Goal: Navigation & Orientation: Find specific page/section

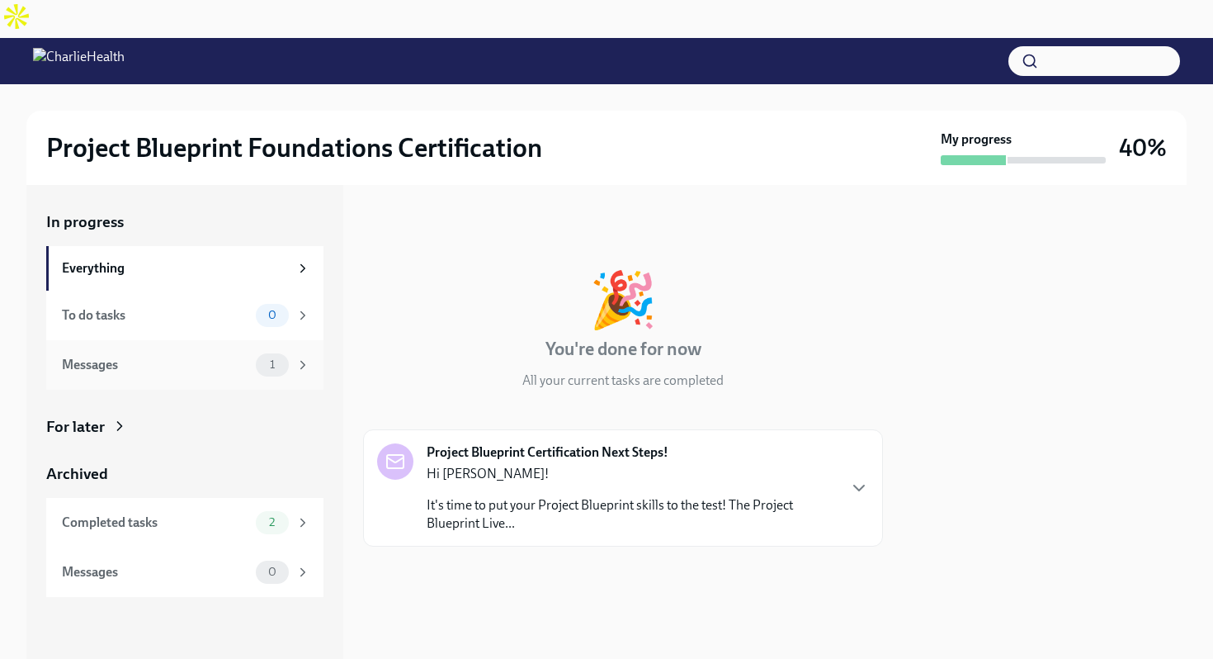
click at [199, 340] on div "Messages 1" at bounding box center [184, 365] width 277 height 50
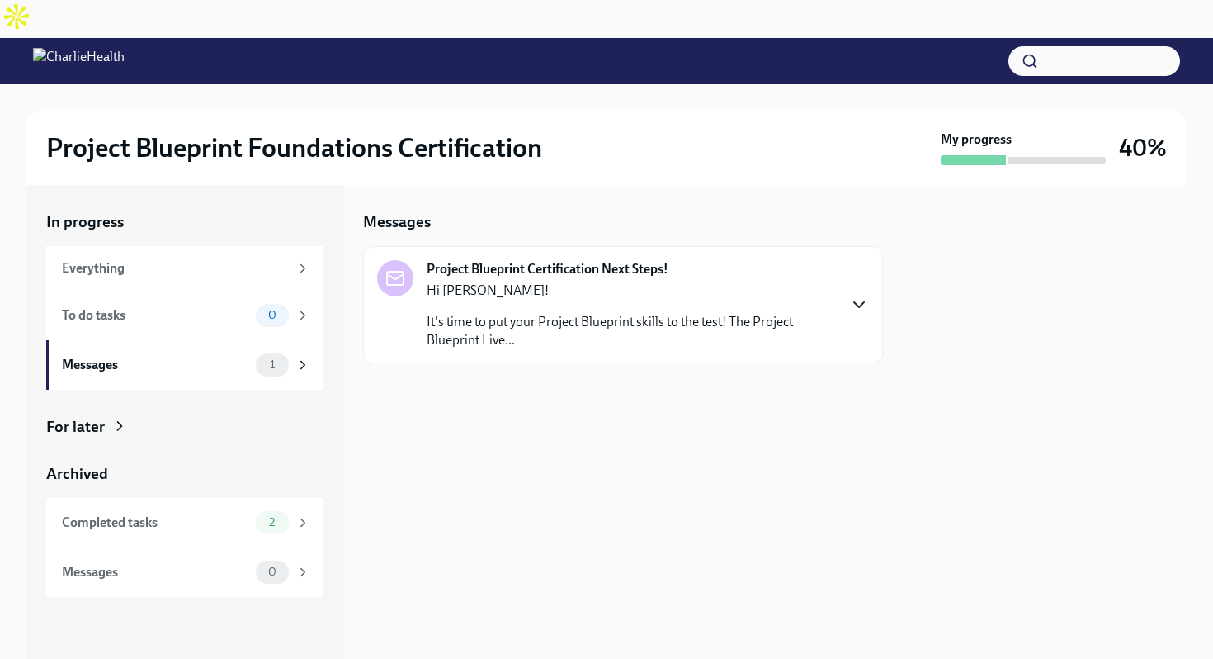
click at [858, 295] on icon "button" at bounding box center [859, 305] width 20 height 20
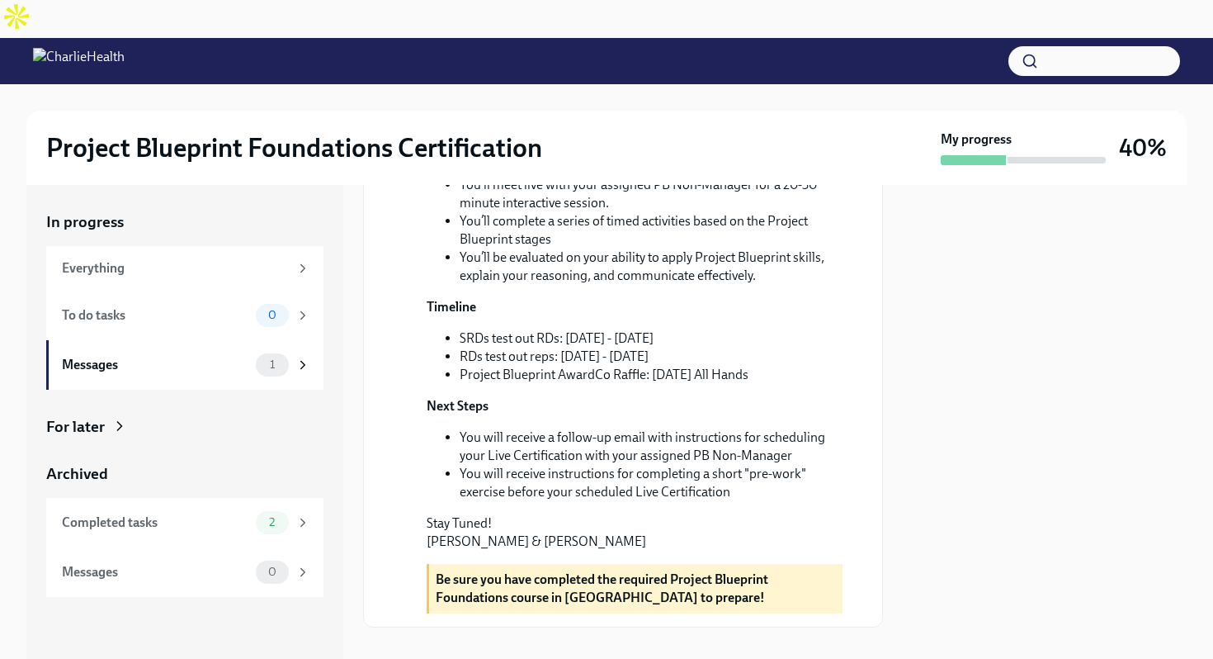
scroll to position [455, 0]
click at [236, 306] on div "To do tasks" at bounding box center [155, 315] width 187 height 18
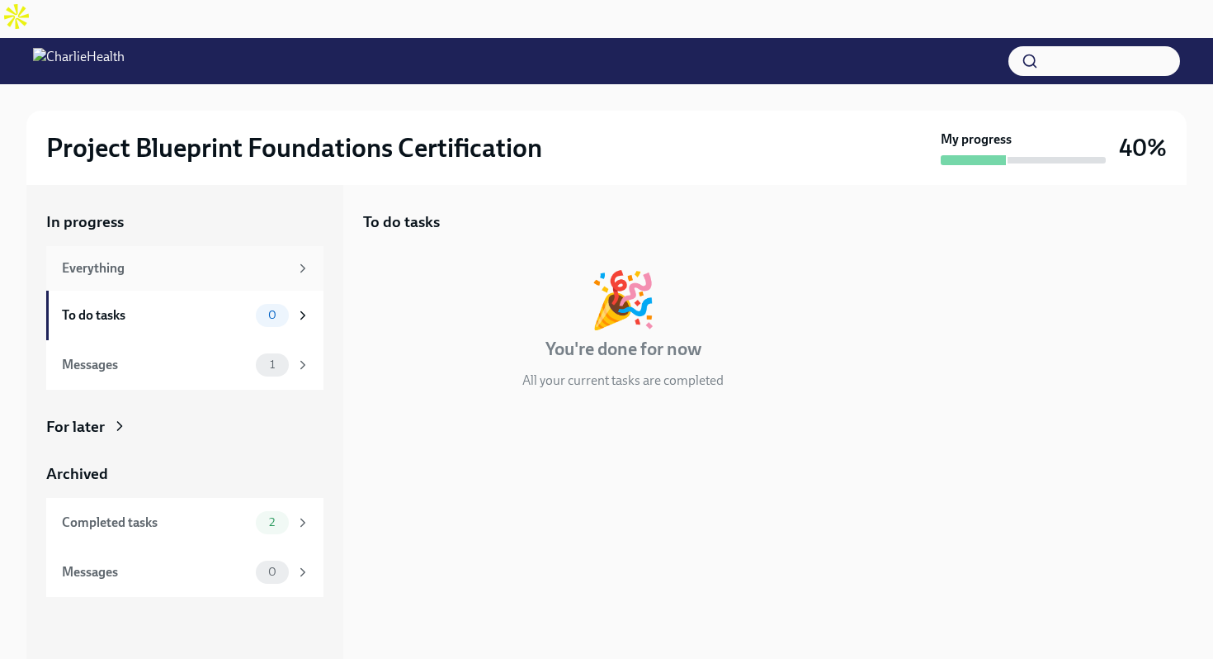
click at [284, 259] on div "Everything" at bounding box center [175, 268] width 227 height 18
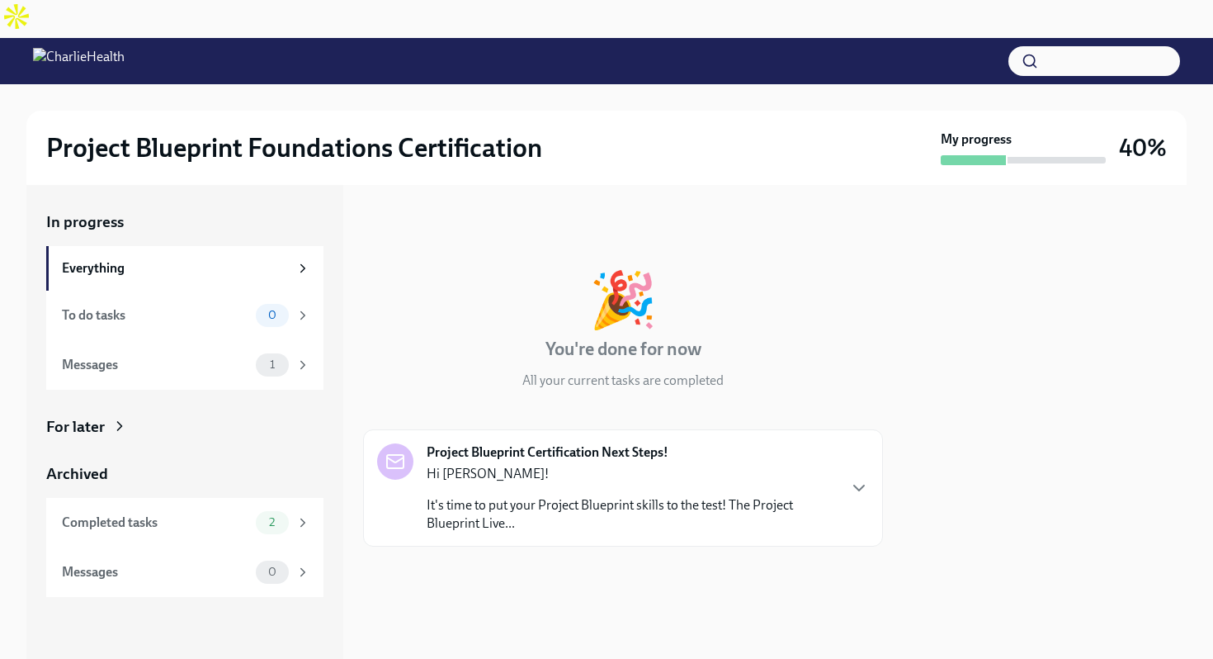
click at [822, 496] on p "It's time to put your Project Blueprint skills to the test! The Project Bluepri…" at bounding box center [631, 514] width 409 height 36
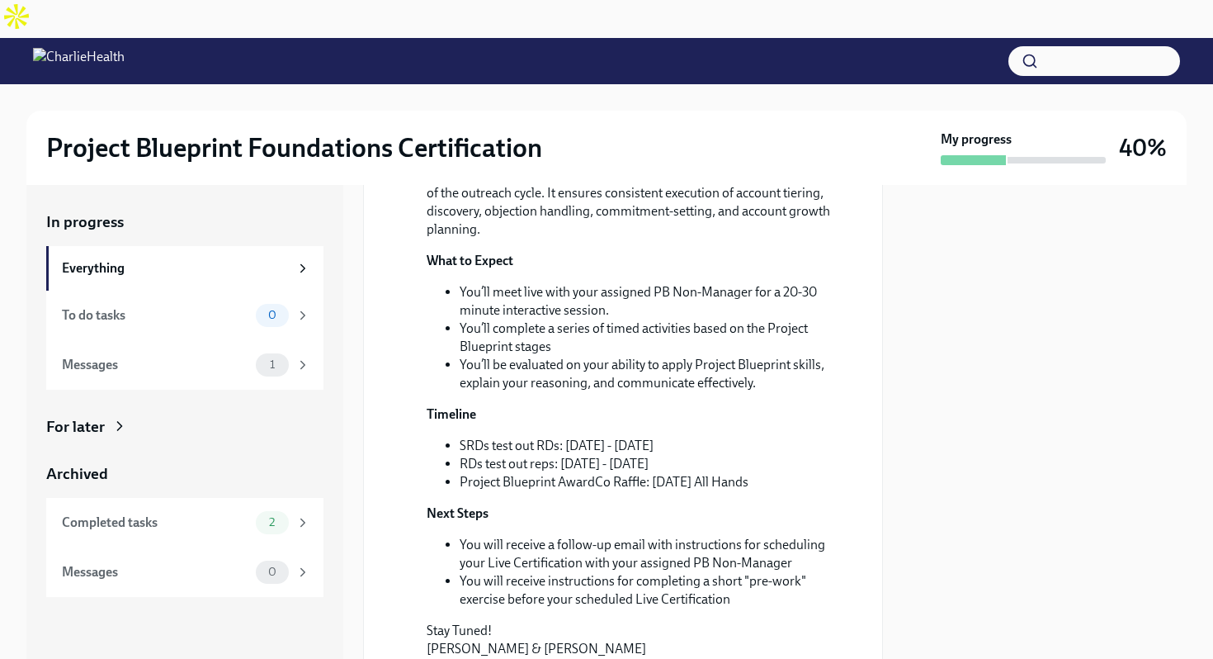
scroll to position [638, 0]
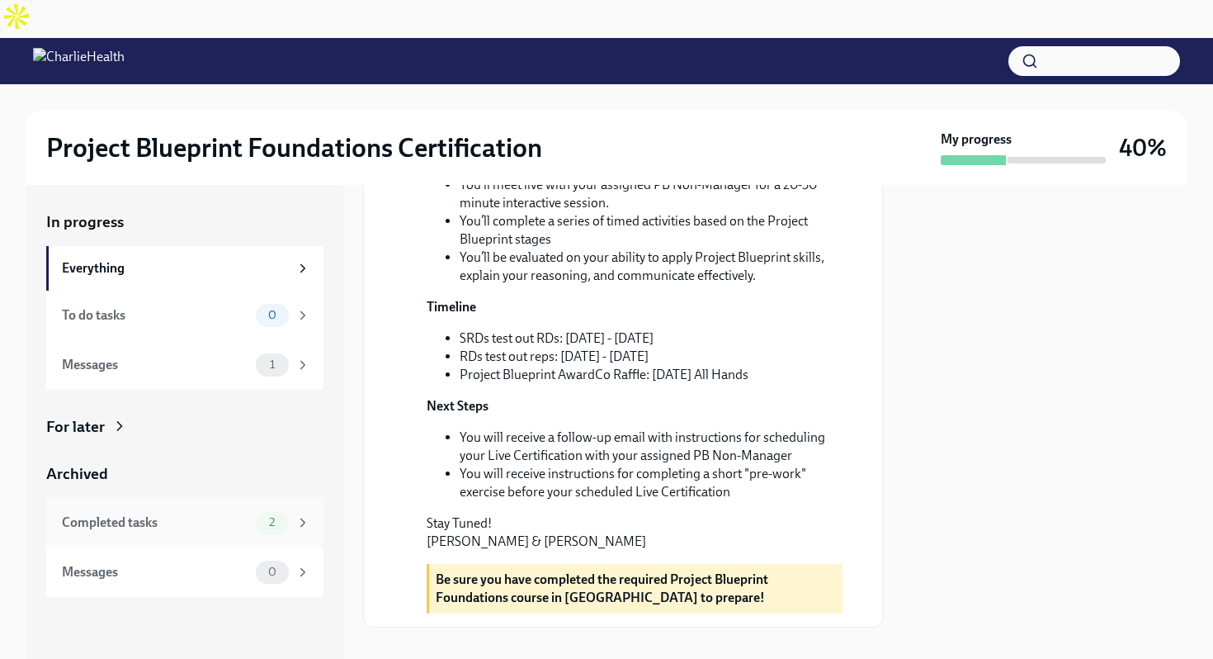
click at [224, 498] on div "Completed tasks 2" at bounding box center [184, 523] width 277 height 50
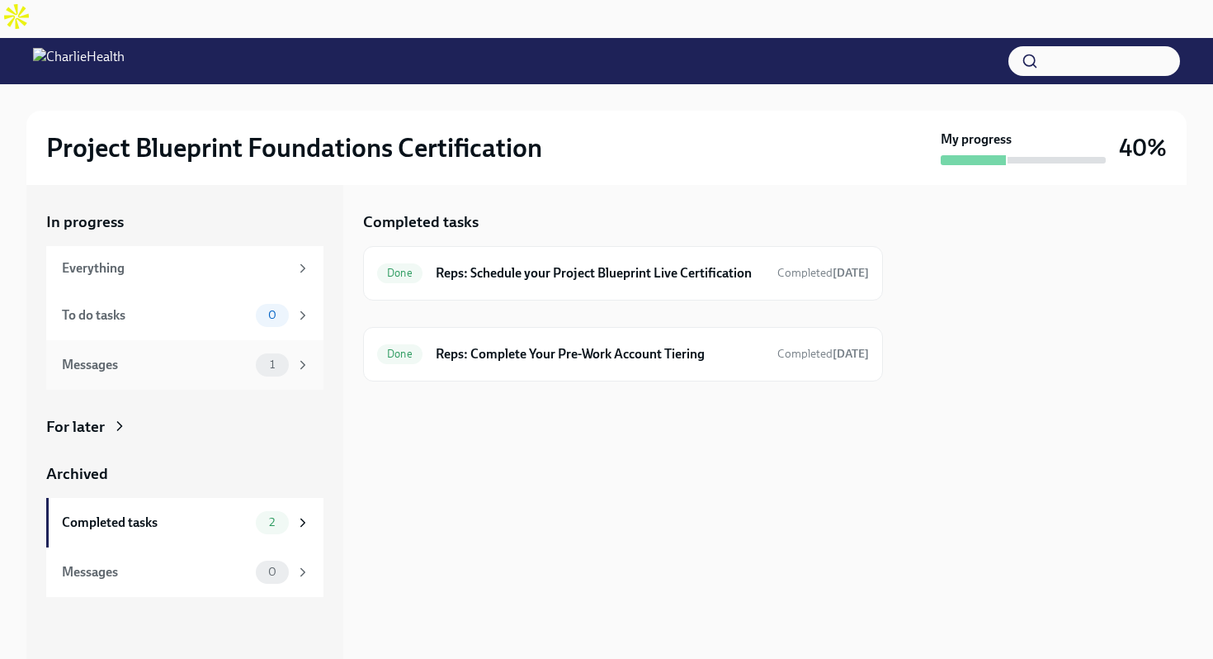
click at [280, 343] on div "Messages 1" at bounding box center [184, 365] width 277 height 50
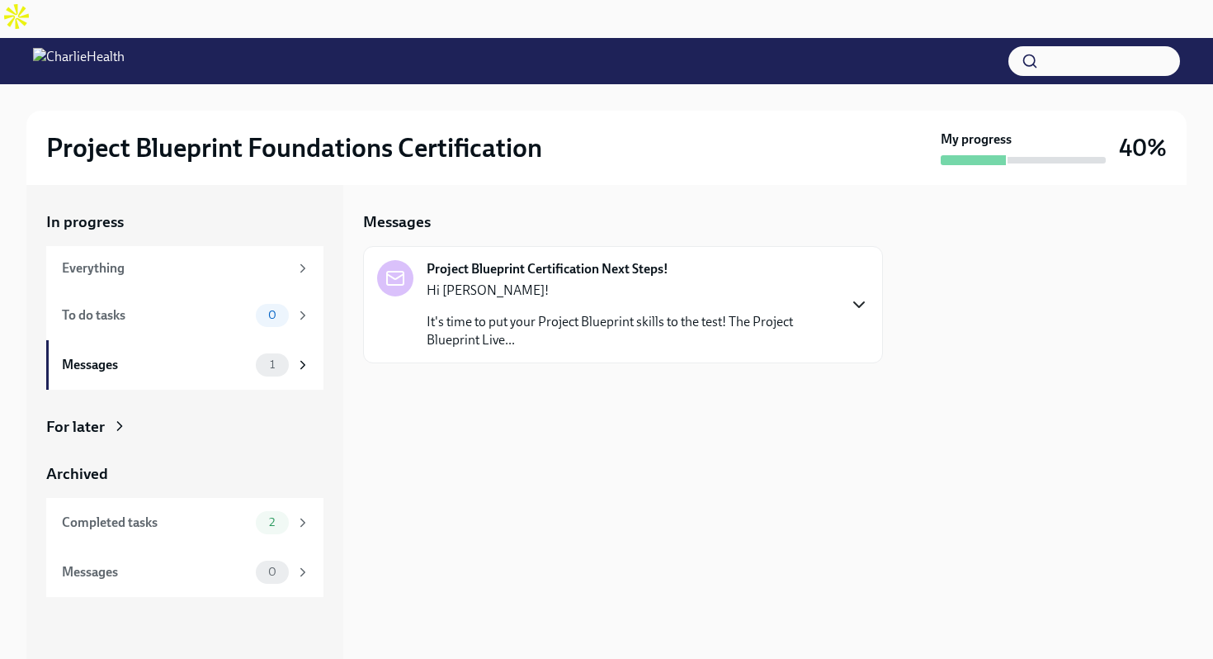
click at [854, 295] on icon "button" at bounding box center [859, 305] width 20 height 20
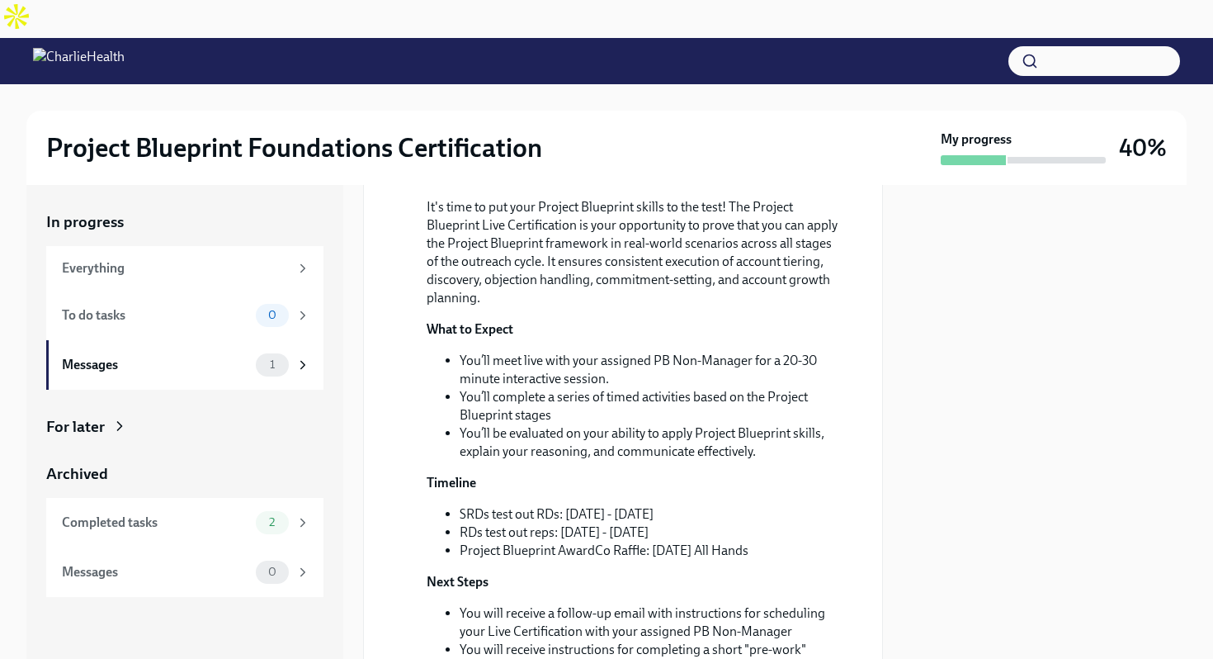
scroll to position [455, 0]
